Goal: Task Accomplishment & Management: Use online tool/utility

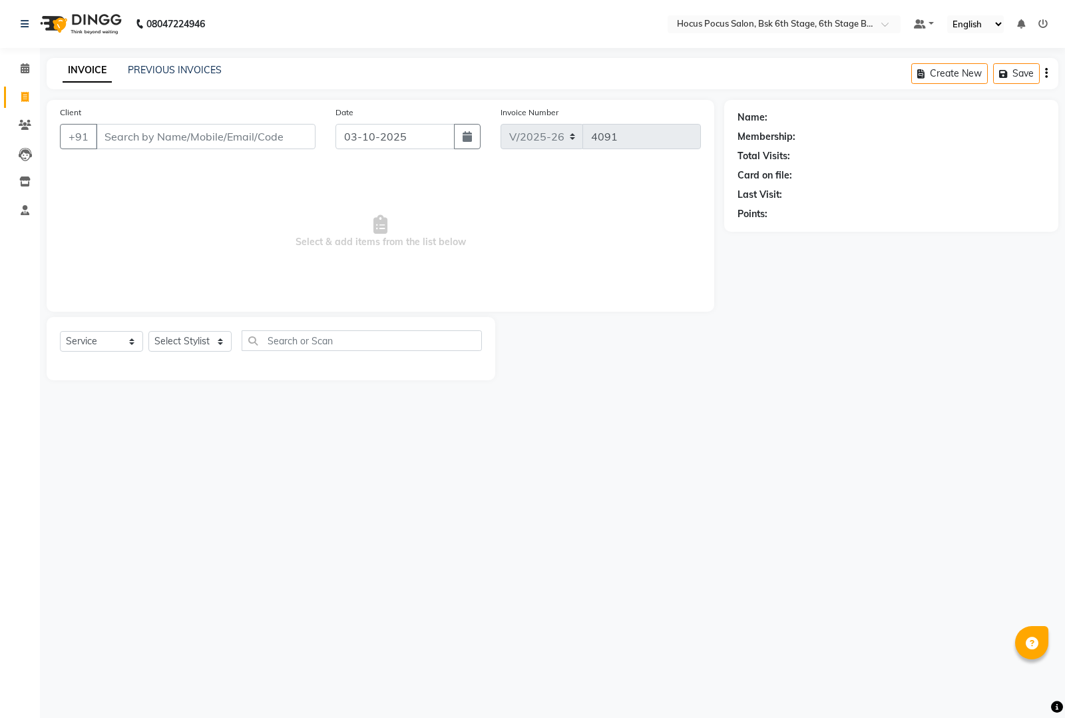
select select "5242"
select select "service"
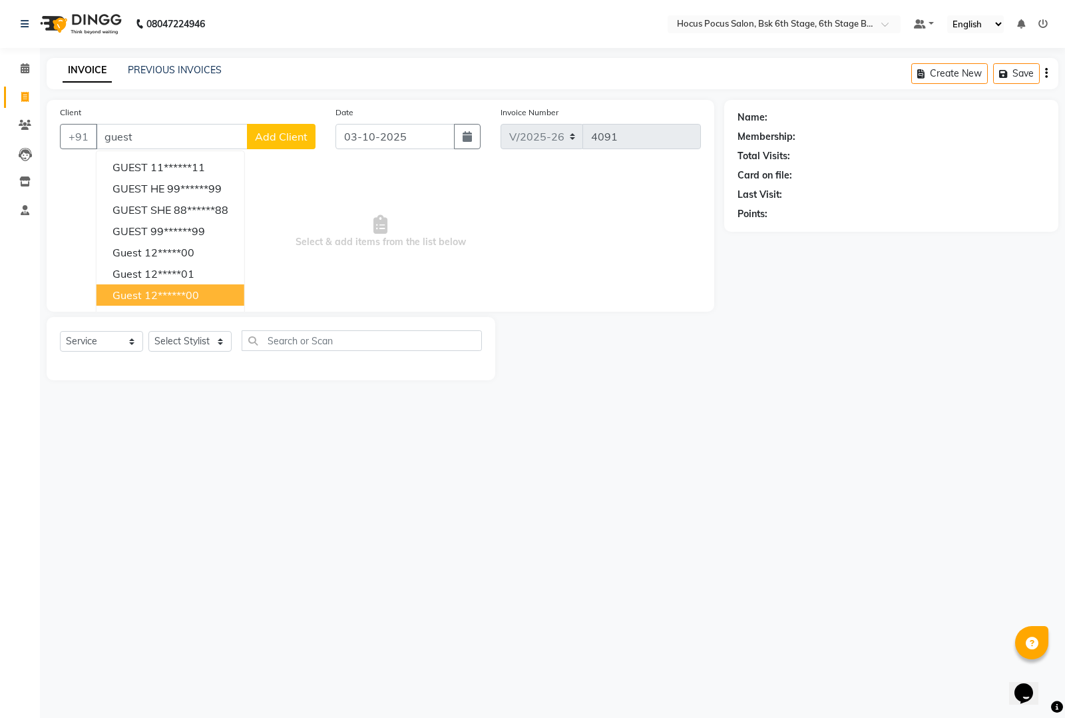
click at [186, 288] on ngb-highlight "12******00" at bounding box center [171, 294] width 55 height 13
type input "12******00"
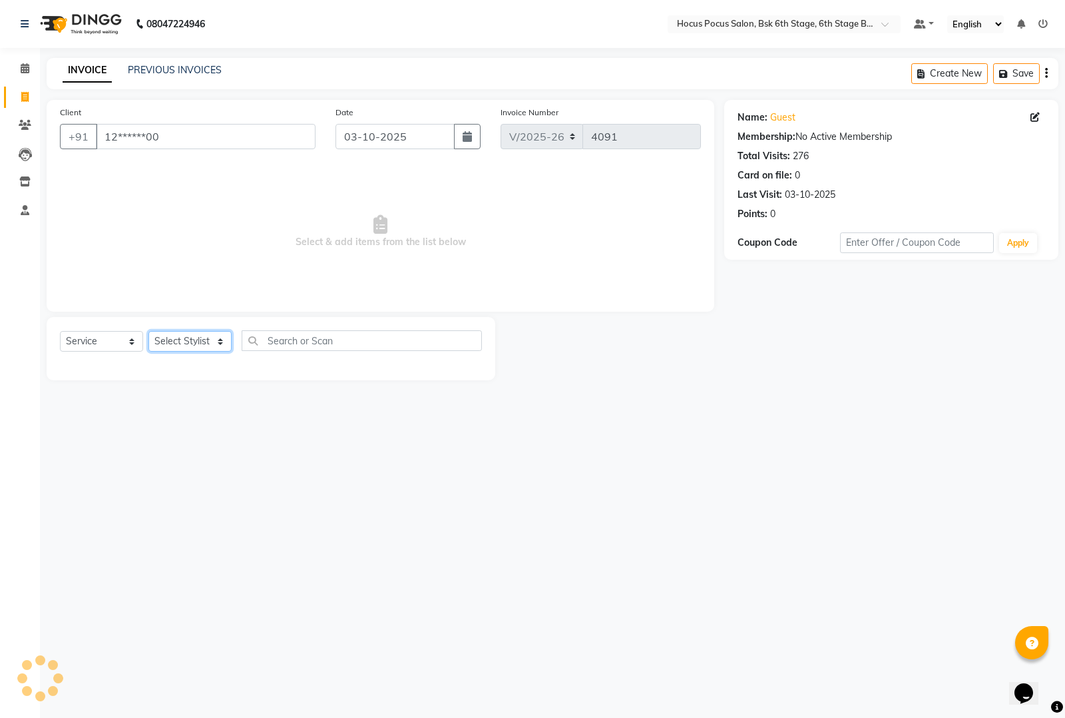
click at [174, 343] on select "Select Stylist [PERSON_NAME] hocus pocus [PERSON_NAME] [PERSON_NAME] [PERSON_NA…" at bounding box center [189, 341] width 83 height 21
select select "87767"
click at [148, 331] on select "Select Stylist [PERSON_NAME] hocus pocus [PERSON_NAME] [PERSON_NAME] [PERSON_NA…" at bounding box center [189, 341] width 83 height 21
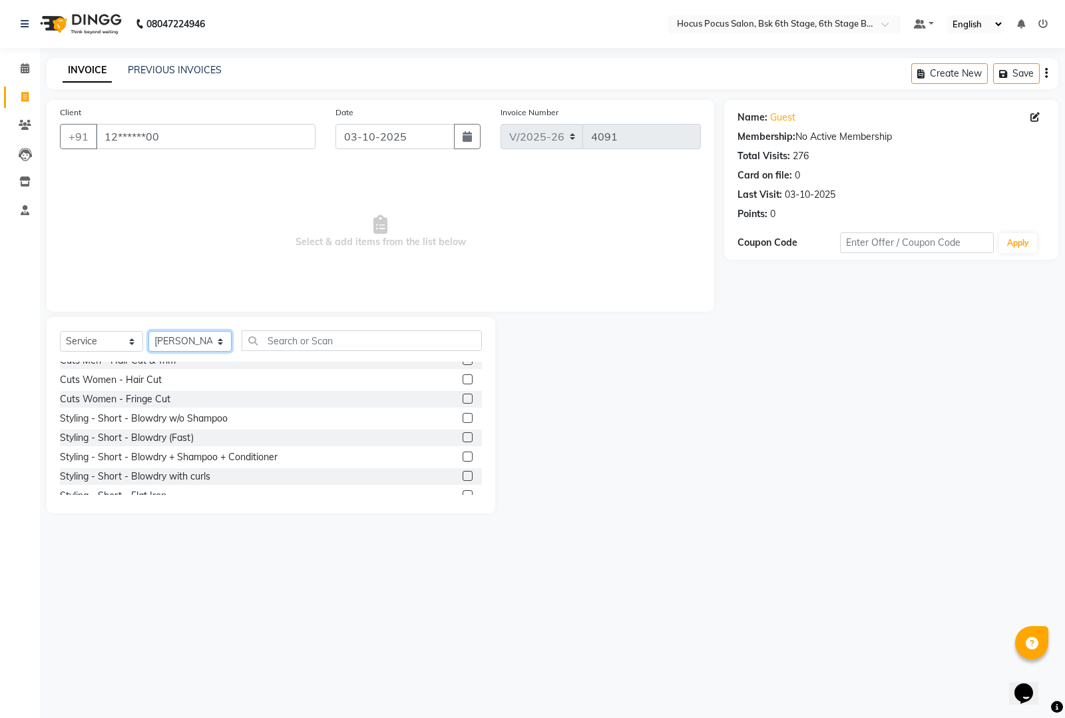
scroll to position [582, 0]
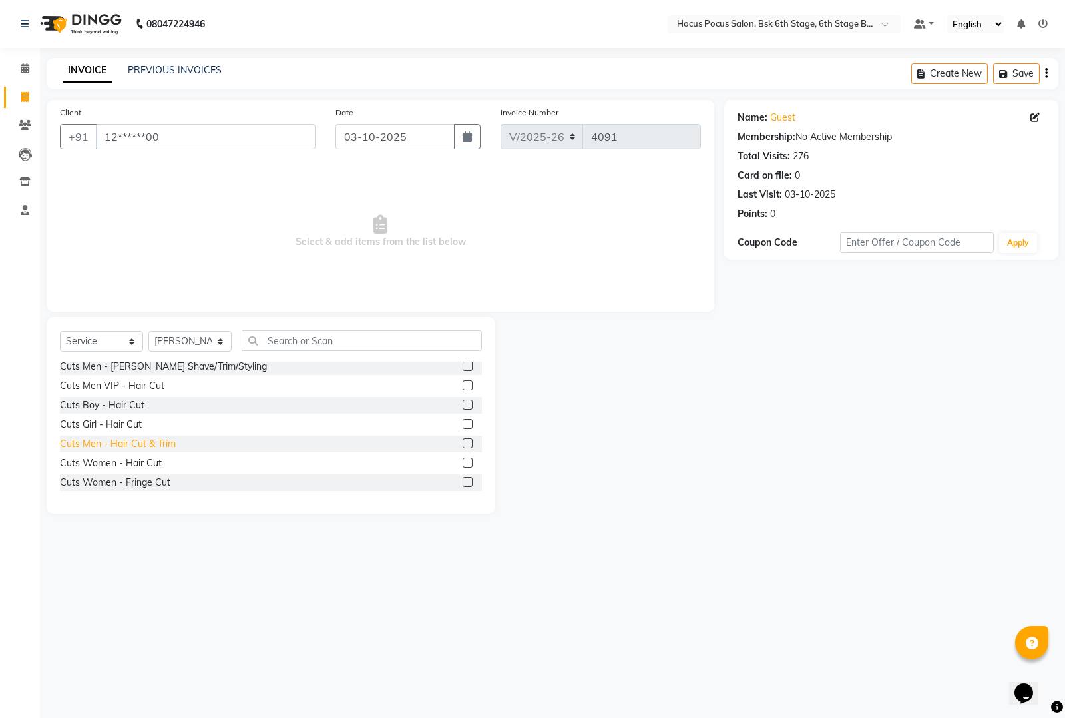
click at [154, 441] on div "Cuts Men - Hair Cut & Trim" at bounding box center [118, 444] width 116 height 14
checkbox input "false"
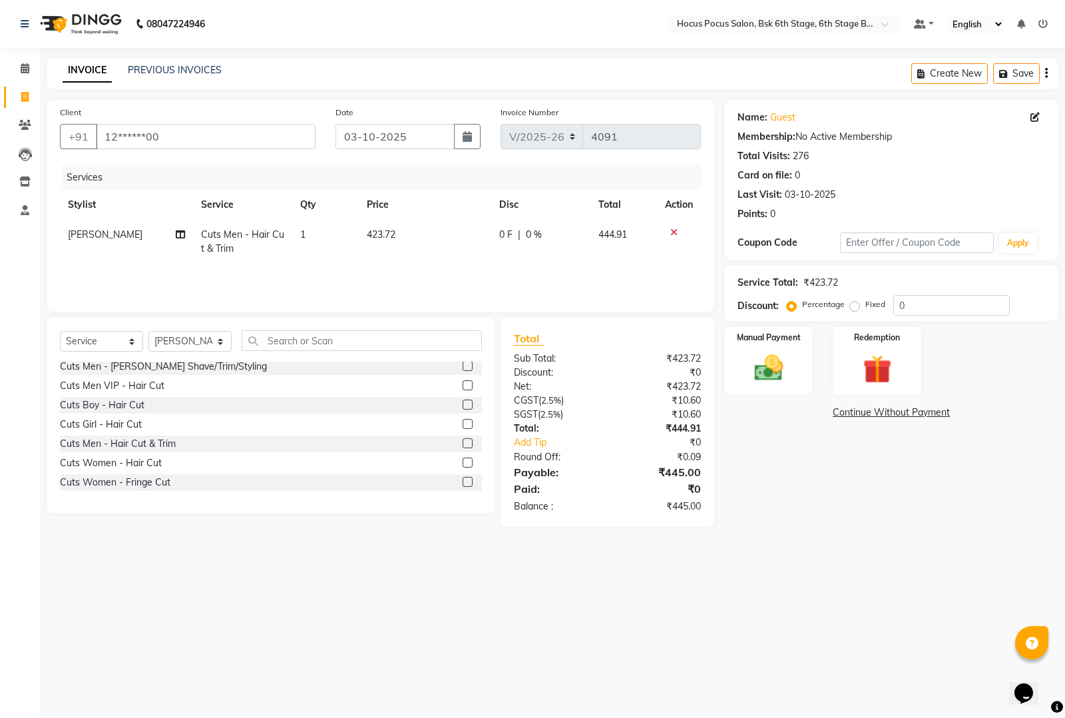
click at [413, 228] on td "423.72" at bounding box center [425, 242] width 132 height 44
select select "87767"
click at [425, 226] on td "423.72" at bounding box center [426, 248] width 101 height 57
click at [427, 232] on input "423.72" at bounding box center [426, 238] width 85 height 21
type input "450"
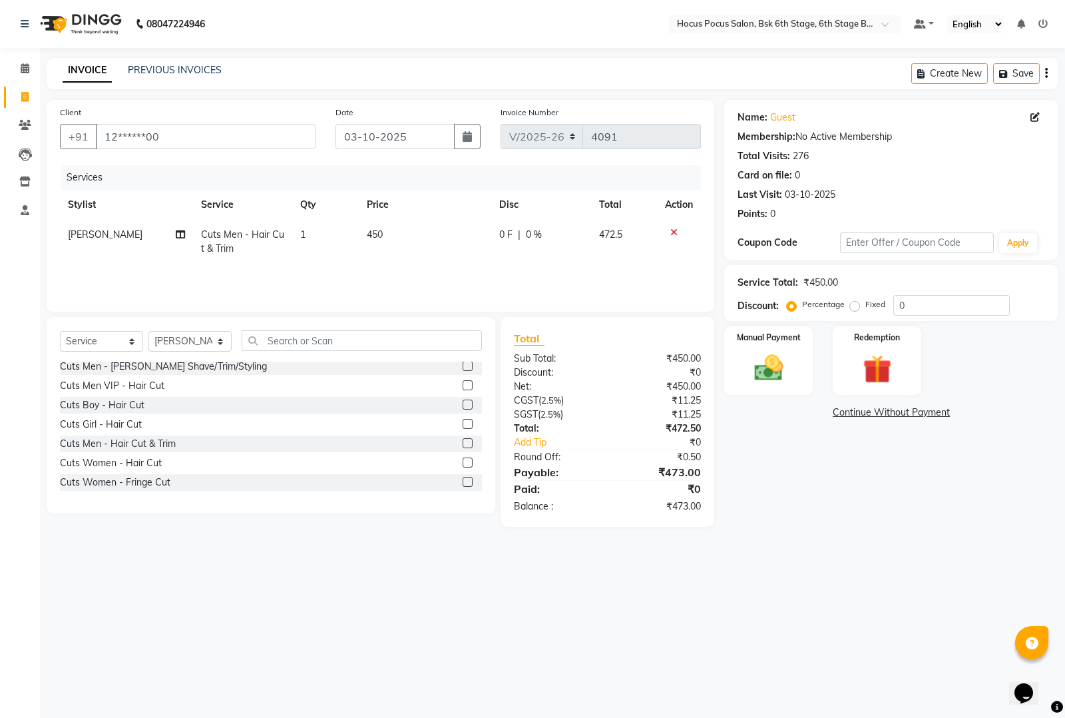
click at [313, 505] on div "Select Service Product Membership Package Voucher Prepaid Gift Card Select Styl…" at bounding box center [271, 415] width 449 height 196
click at [419, 237] on td "450" at bounding box center [425, 242] width 132 height 44
select select "87767"
click at [435, 232] on input "450" at bounding box center [428, 238] width 86 height 21
type input "4"
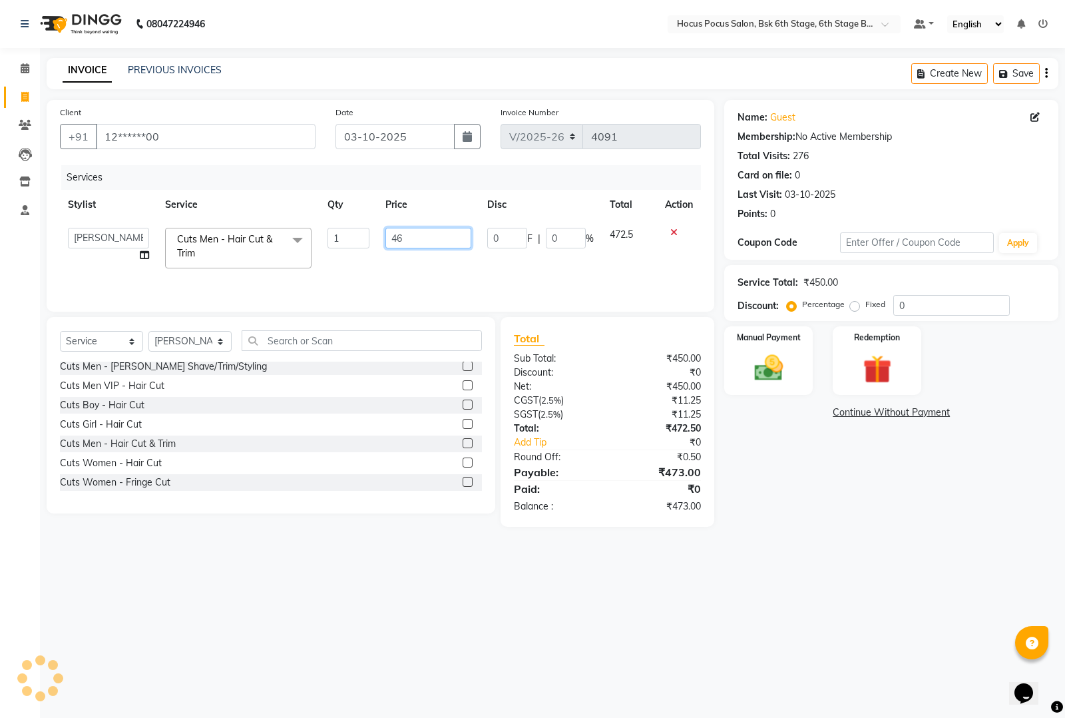
type input "460"
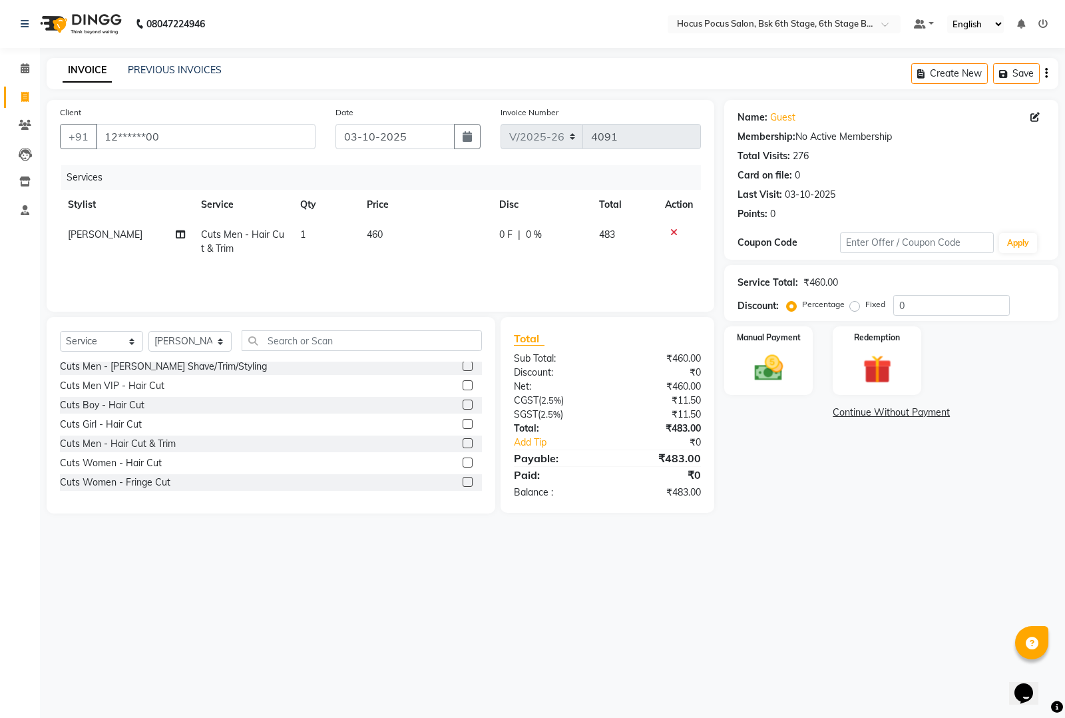
click at [292, 554] on div "08047224946 Select Location × Hocus Pocus Salon, Bsk 6th Stage, 6th Stage Banas…" at bounding box center [532, 359] width 1065 height 718
click at [420, 234] on td "460" at bounding box center [425, 242] width 132 height 44
select select "87767"
drag, startPoint x: 420, startPoint y: 234, endPoint x: 438, endPoint y: 230, distance: 18.4
click at [438, 230] on input "460" at bounding box center [428, 238] width 86 height 21
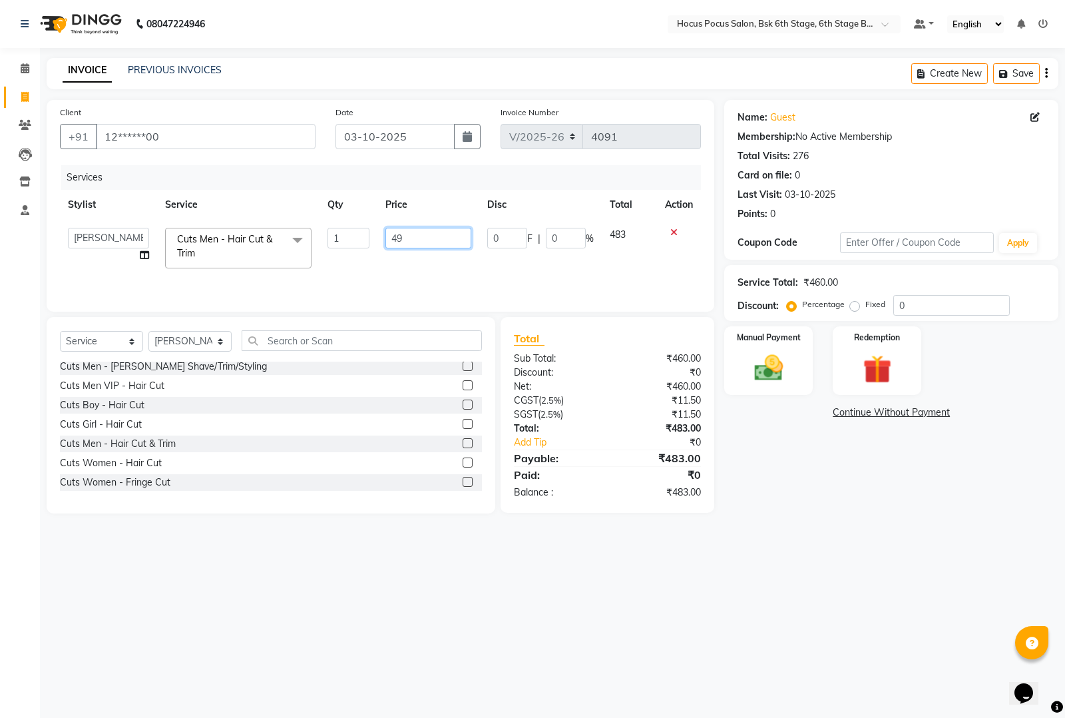
type input "490"
click at [371, 516] on main "INVOICE PREVIOUS INVOICES Create New Save Client +91 12******00 Date [DATE] Inv…" at bounding box center [552, 295] width 1025 height 475
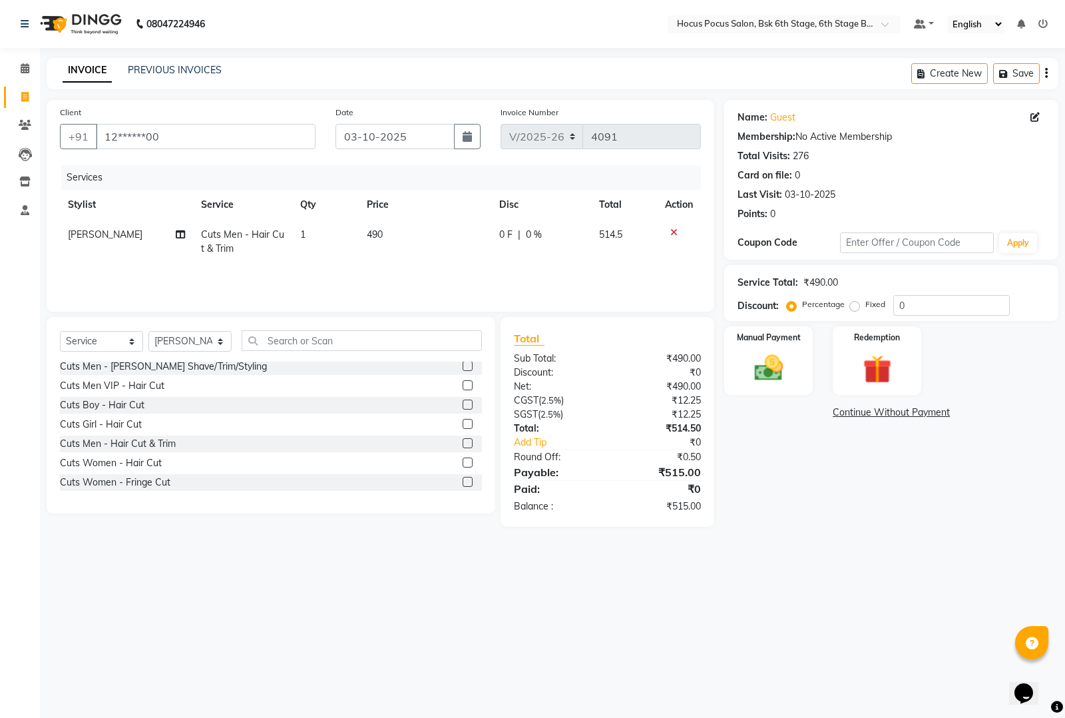
click at [428, 235] on td "490" at bounding box center [425, 242] width 132 height 44
select select "87767"
click at [441, 232] on input "490" at bounding box center [428, 238] width 86 height 21
type input "489"
click at [379, 495] on div "Cuts Men - Hair Cut(Package) Cuts Women - Hair Cut(Package) Colour - Men (Norma…" at bounding box center [271, 430] width 422 height 138
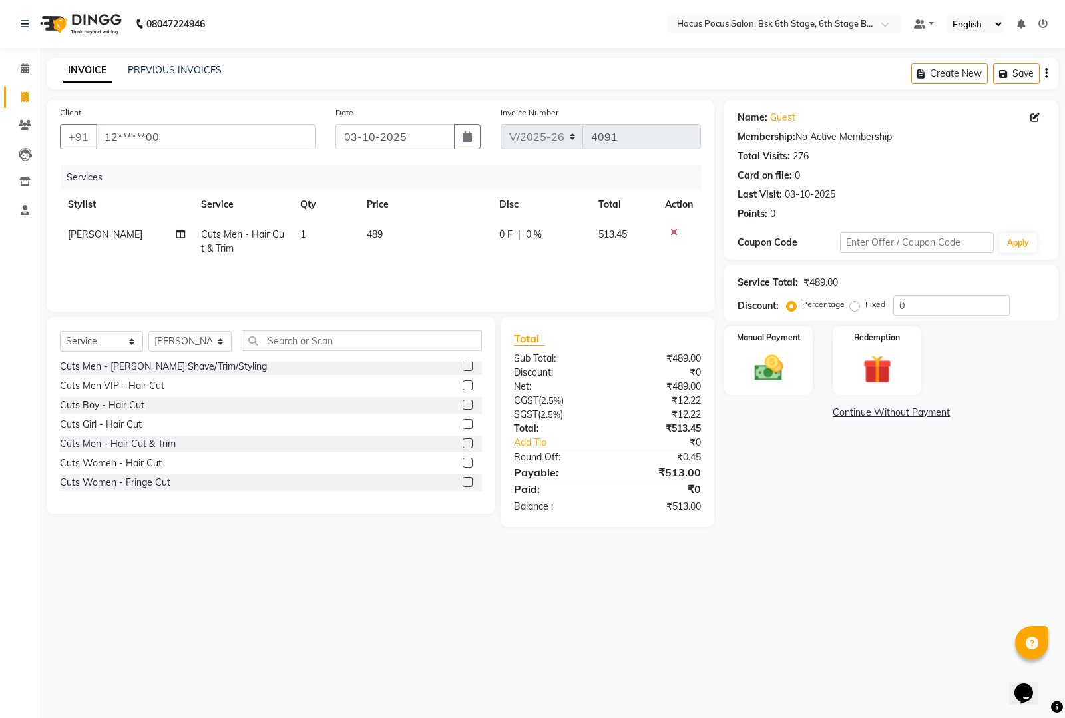
click at [416, 234] on td "489" at bounding box center [425, 242] width 132 height 44
select select "87767"
click at [447, 228] on input "489" at bounding box center [426, 238] width 85 height 21
type input "480"
click at [337, 435] on div "Cuts Men - Hair Cut & Trim" at bounding box center [271, 443] width 422 height 17
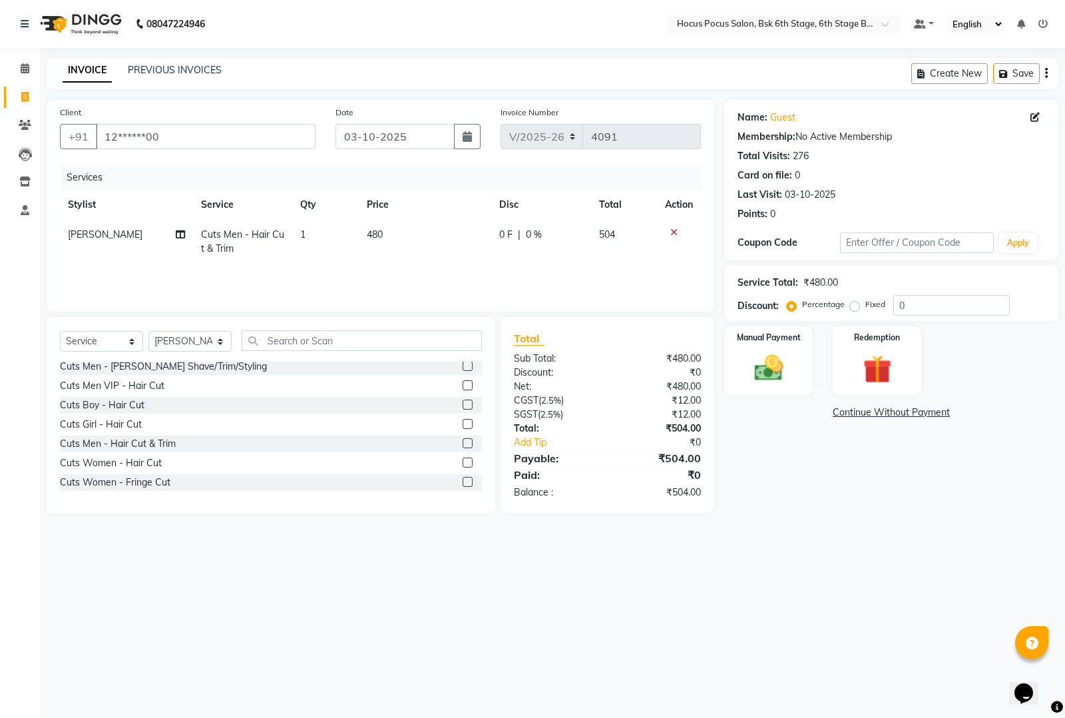
click at [435, 230] on td "480" at bounding box center [425, 242] width 132 height 44
select select "87767"
click at [449, 226] on td "480" at bounding box center [428, 248] width 102 height 57
click at [443, 234] on input "480" at bounding box center [428, 238] width 86 height 21
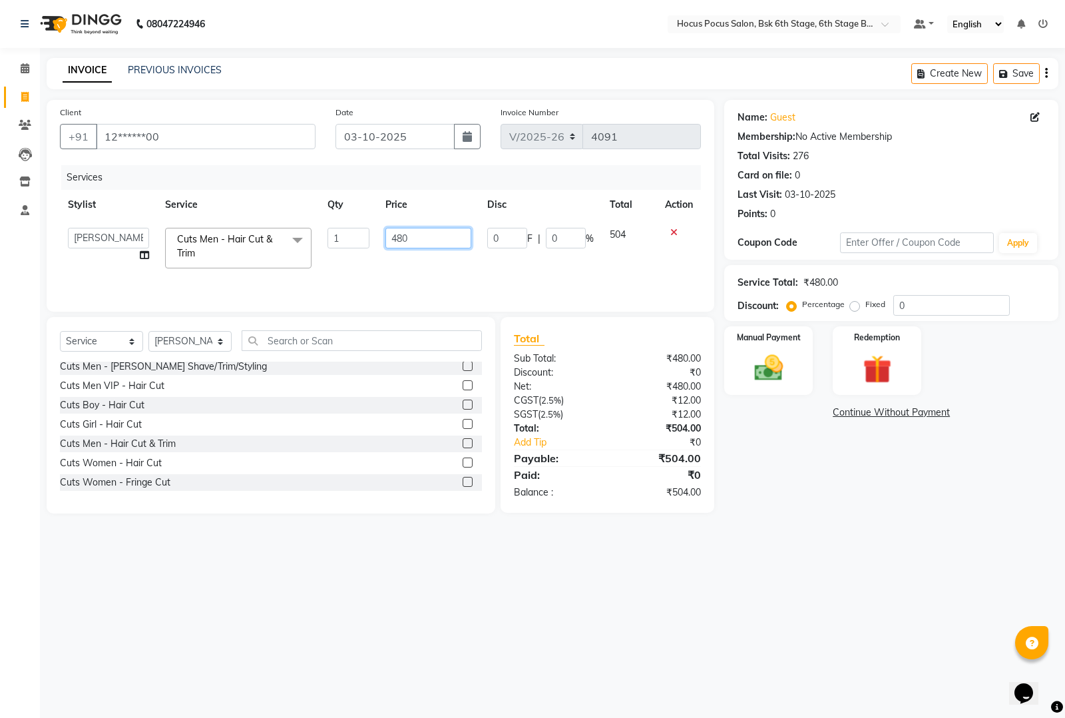
click at [443, 234] on input "480" at bounding box center [428, 238] width 86 height 21
type input "479"
click at [317, 550] on div "08047224946 Select Location × Hocus Pocus Salon, Bsk 6th Stage, 6th Stage Banas…" at bounding box center [532, 359] width 1065 height 718
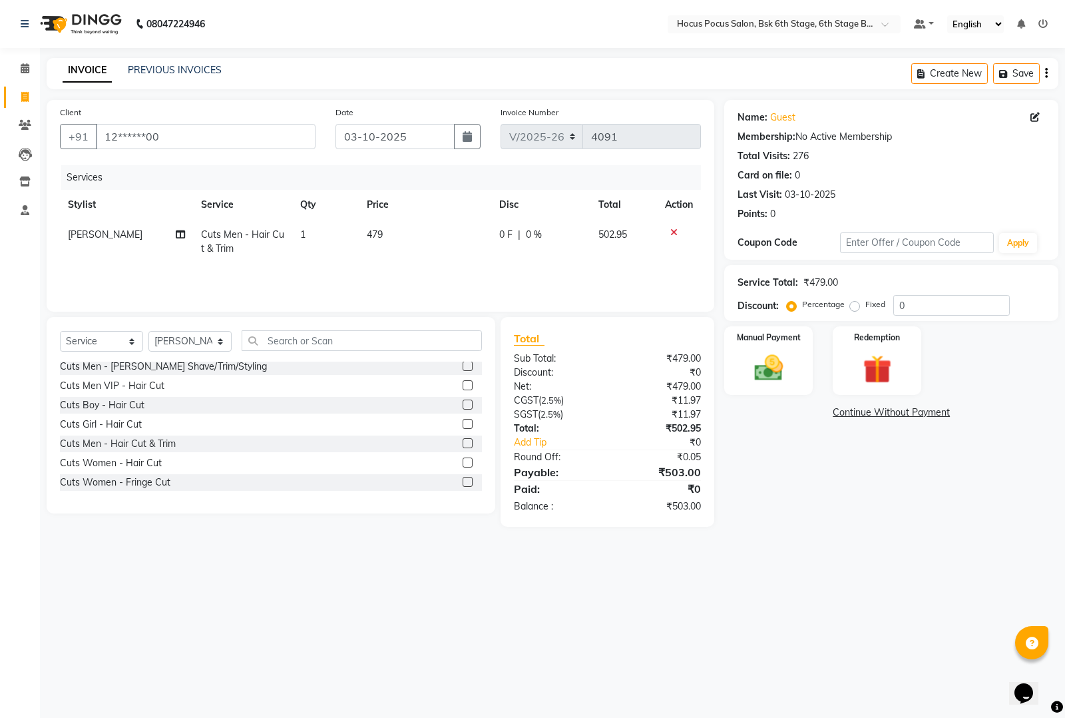
click at [420, 233] on td "479" at bounding box center [425, 242] width 132 height 44
select select "87767"
click at [446, 231] on input "479" at bounding box center [426, 238] width 85 height 21
type input "478"
click at [420, 554] on div "08047224946 Select Location × Hocus Pocus Salon, Bsk 6th Stage, 6th Stage Banas…" at bounding box center [532, 359] width 1065 height 718
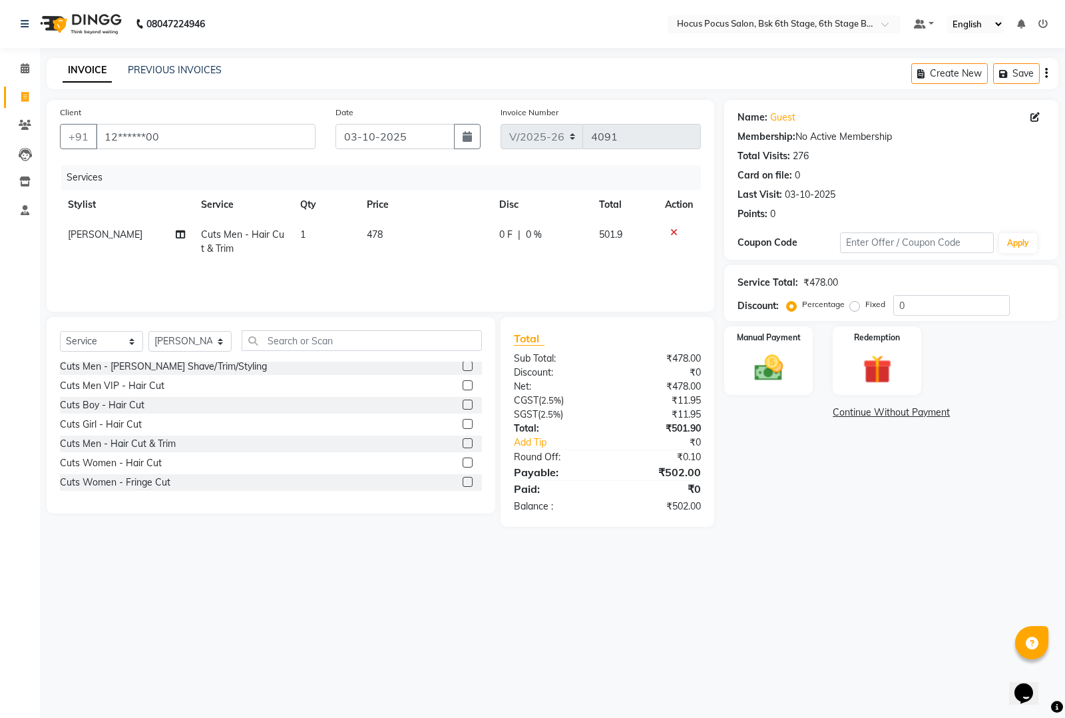
click at [428, 232] on td "478" at bounding box center [425, 242] width 132 height 44
select select "87767"
click at [428, 232] on input "478" at bounding box center [428, 238] width 86 height 21
type input "476"
click at [369, 467] on div "Cuts Women - Hair Cut" at bounding box center [271, 463] width 422 height 17
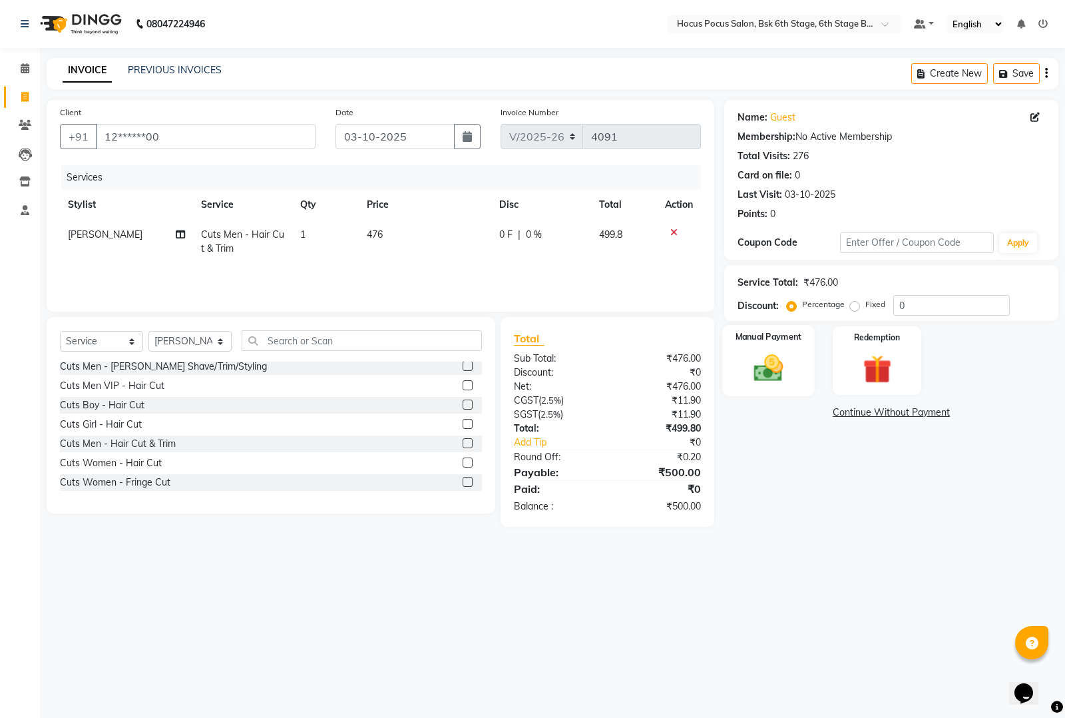
click at [769, 364] on img at bounding box center [769, 368] width 48 height 34
click at [827, 409] on span "CASH" at bounding box center [835, 412] width 29 height 15
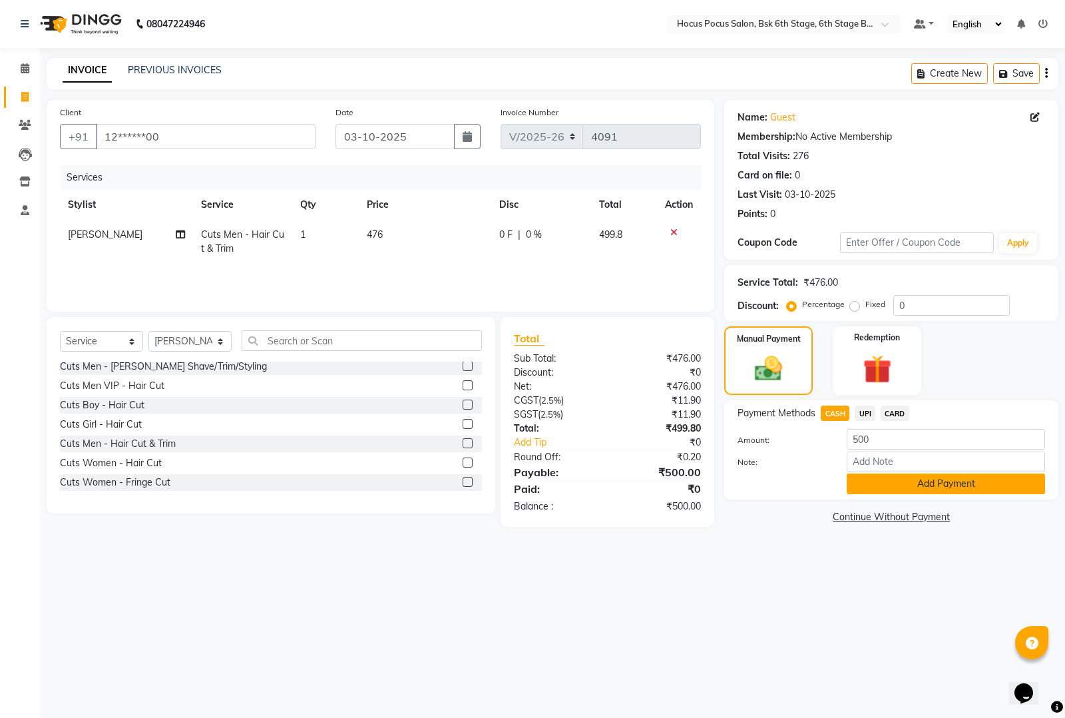
click at [884, 486] on button "Add Payment" at bounding box center [946, 483] width 198 height 21
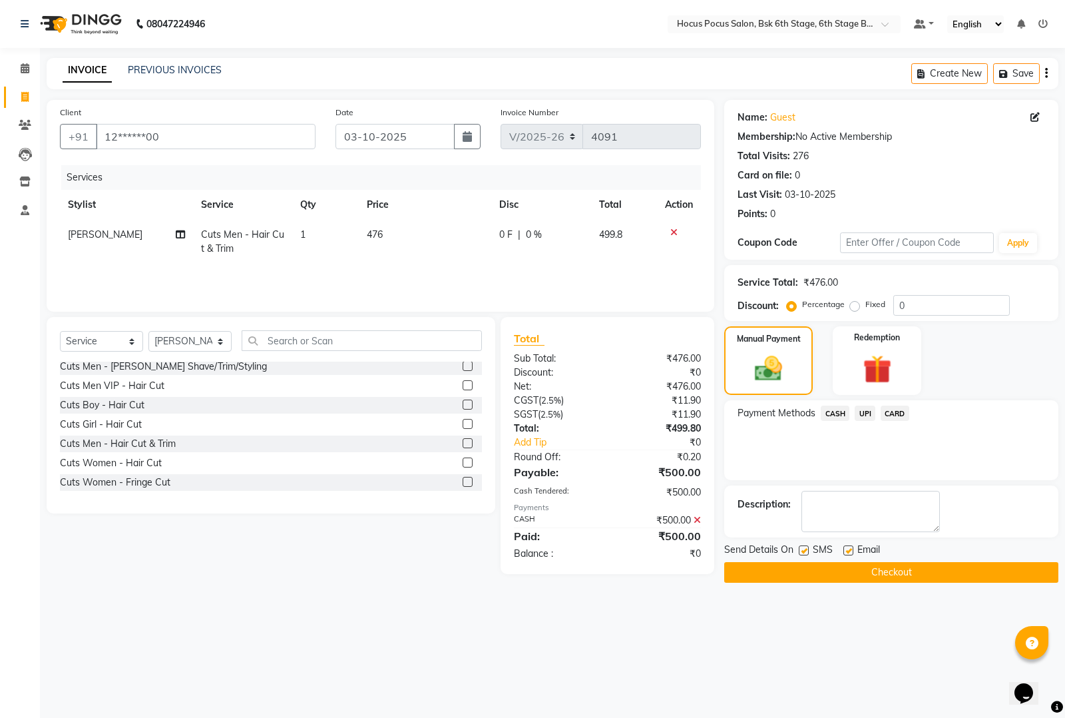
click at [805, 548] on label at bounding box center [804, 550] width 10 height 10
click at [805, 548] on input "checkbox" at bounding box center [803, 550] width 9 height 9
checkbox input "false"
click at [805, 569] on button "Checkout" at bounding box center [891, 572] width 334 height 21
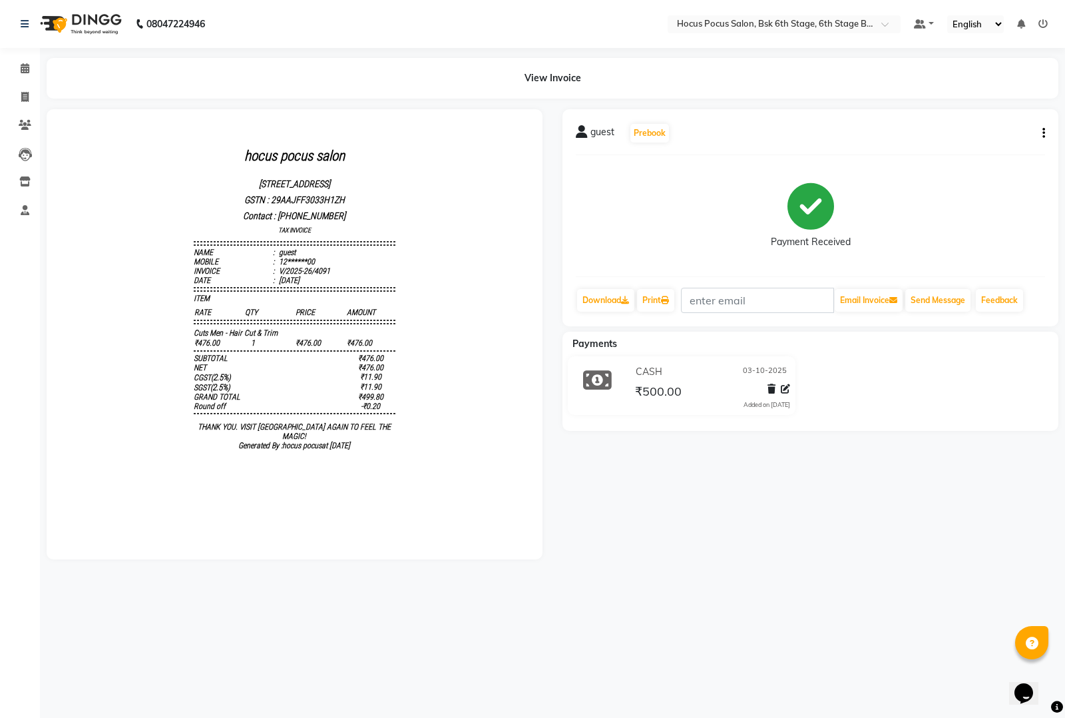
click at [1042, 133] on icon "button" at bounding box center [1043, 133] width 3 height 1
click at [1005, 125] on div "Edit Invoice" at bounding box center [992, 124] width 61 height 17
select select "service"
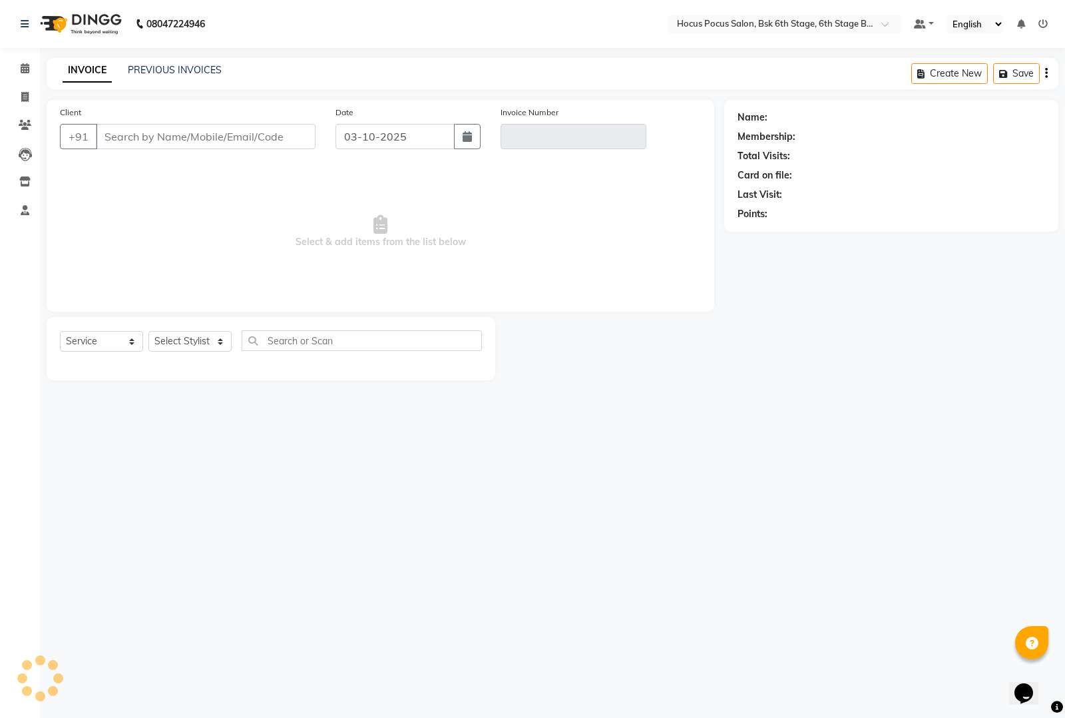
type input "12******00"
type input "V/2025-26/4091"
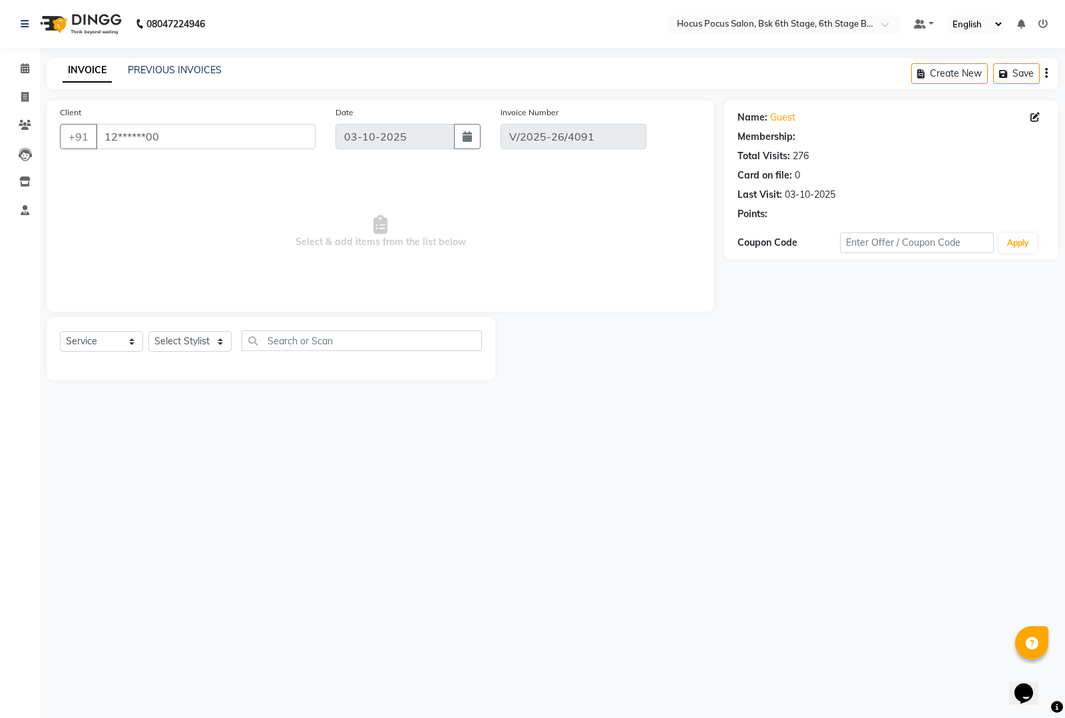
select select "select"
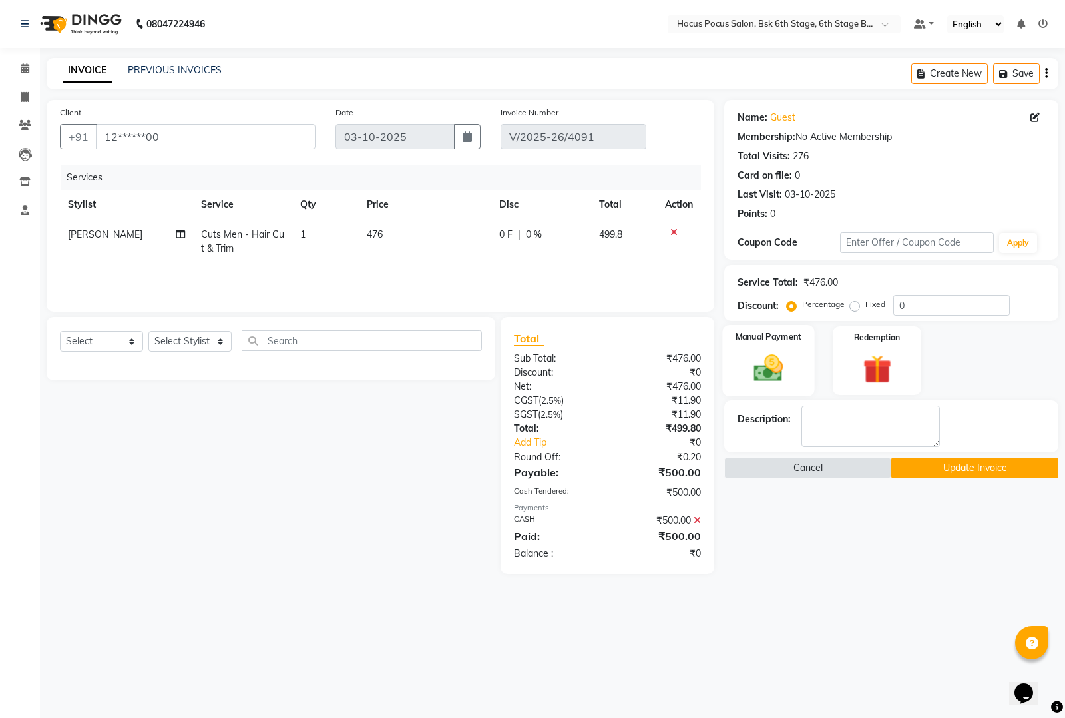
click at [771, 367] on img at bounding box center [769, 368] width 48 height 34
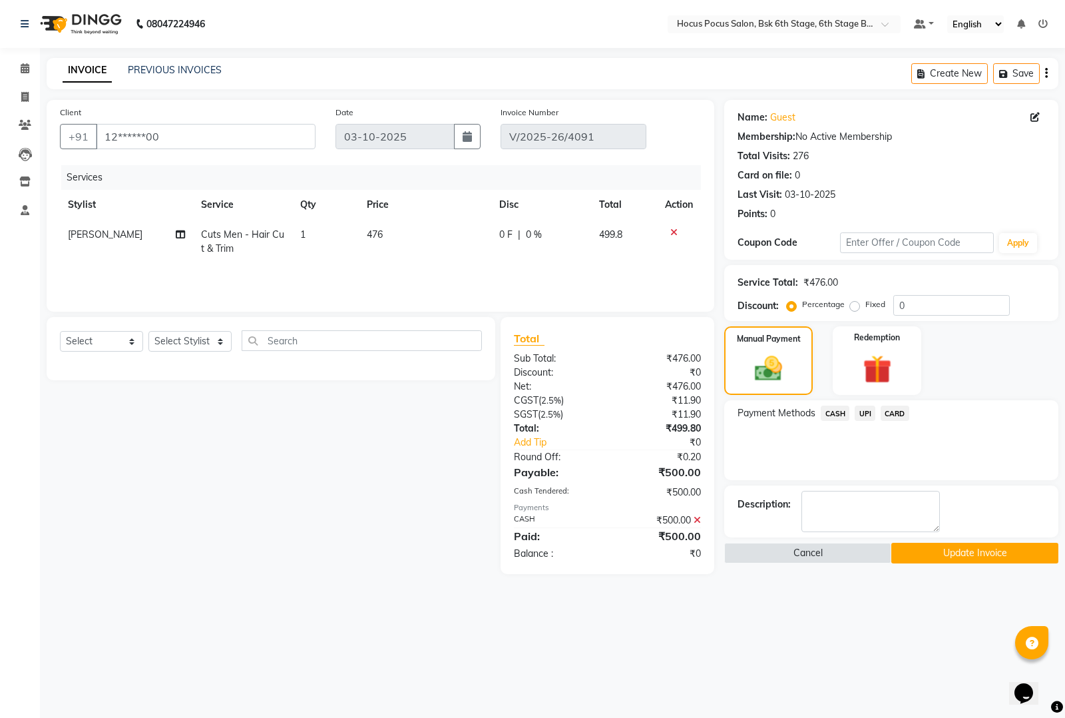
click at [857, 411] on span "UPI" at bounding box center [865, 412] width 21 height 15
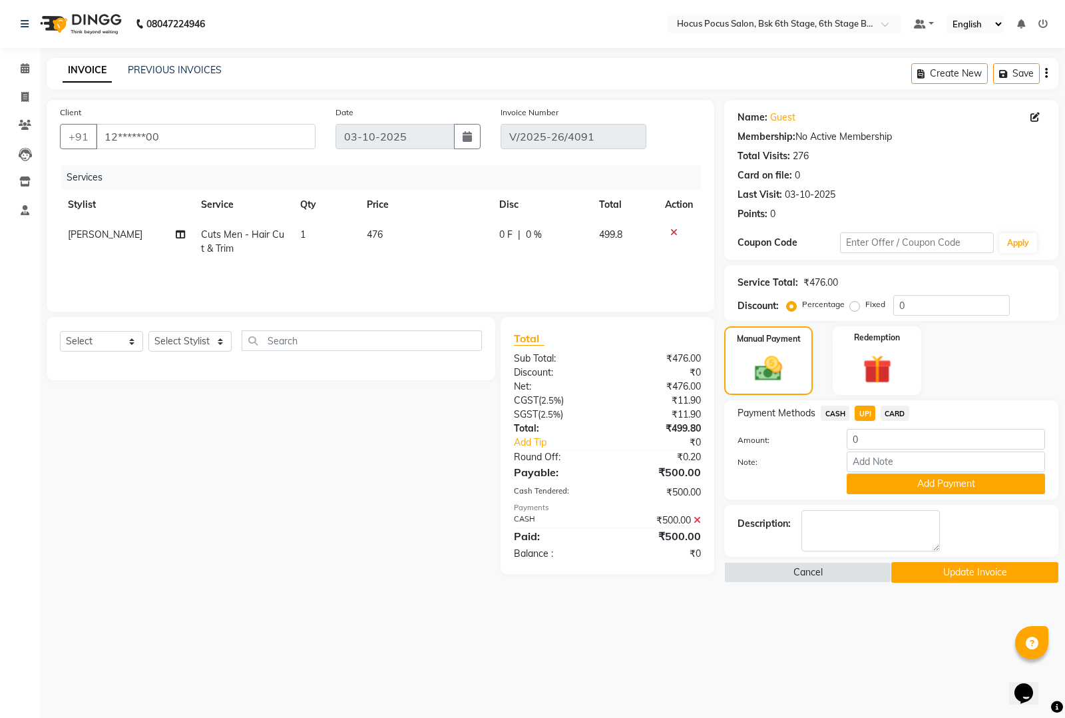
click at [699, 518] on icon at bounding box center [697, 519] width 7 height 9
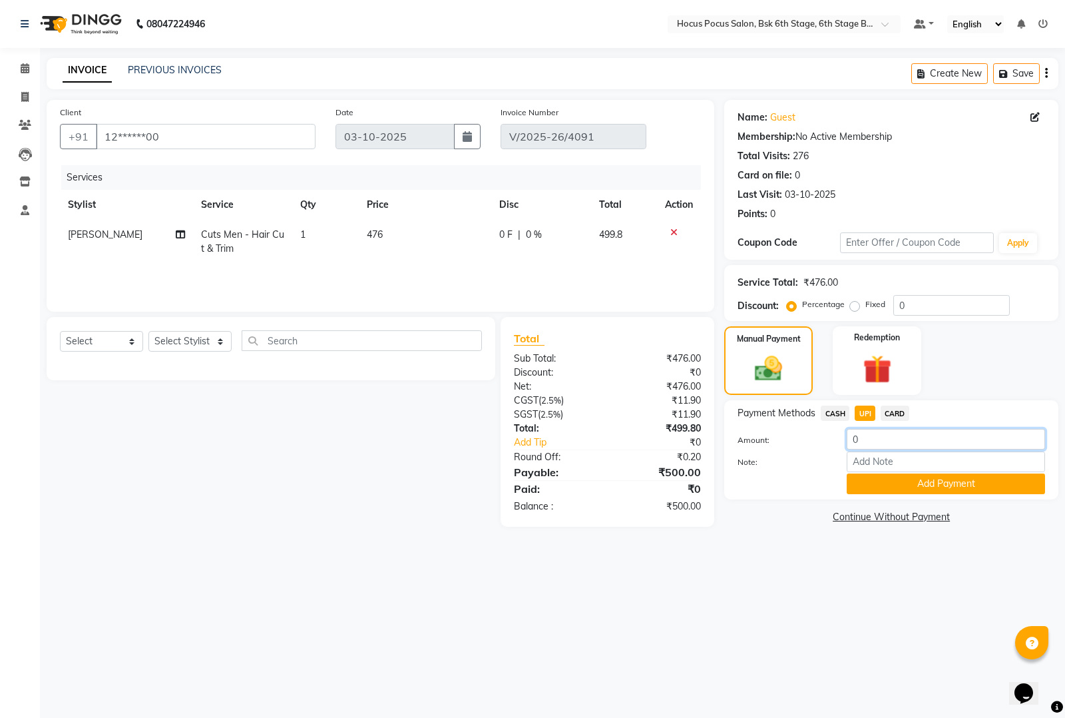
click at [907, 447] on input "0" at bounding box center [946, 439] width 198 height 21
type input "500"
click at [894, 476] on button "Add Payment" at bounding box center [946, 483] width 198 height 21
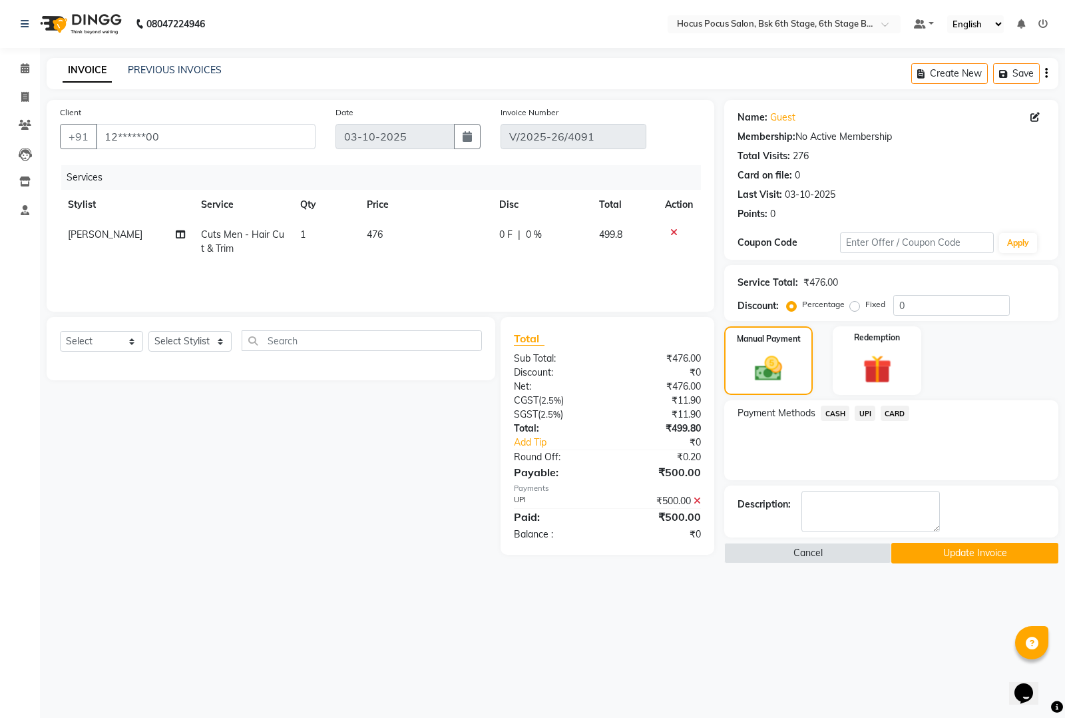
click at [949, 544] on button "Update Invoice" at bounding box center [974, 552] width 167 height 21
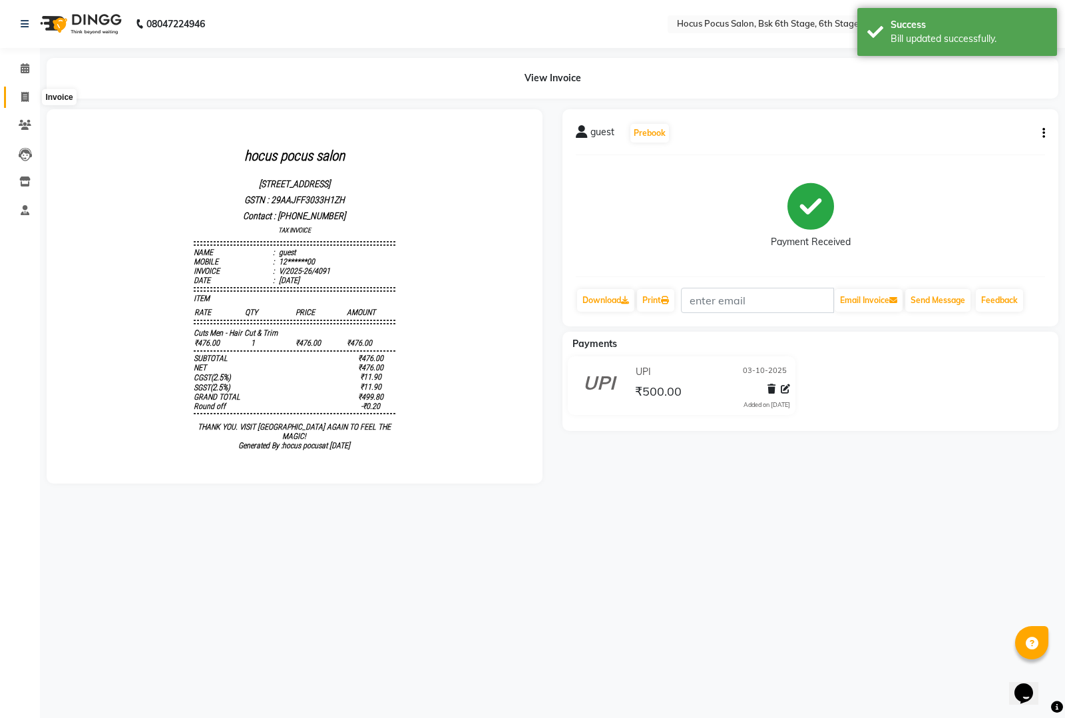
click at [32, 91] on span at bounding box center [24, 97] width 23 height 15
select select "service"
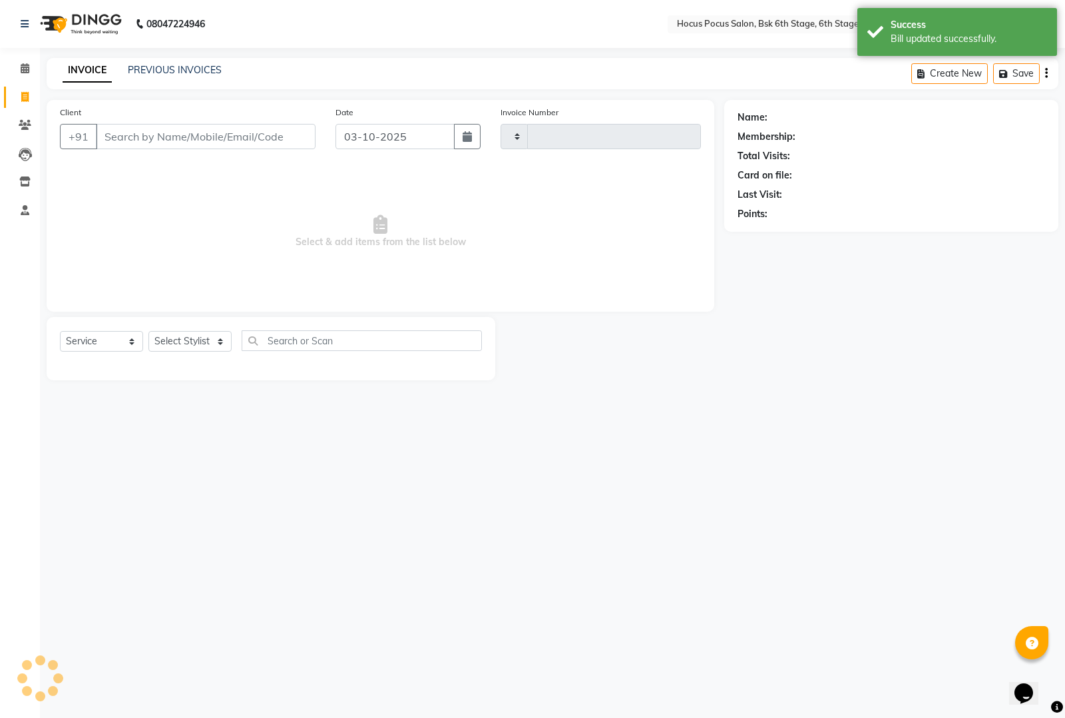
type input "4092"
select select "5242"
click at [194, 67] on link "PREVIOUS INVOICES" at bounding box center [175, 70] width 94 height 12
